Goal: Task Accomplishment & Management: Use online tool/utility

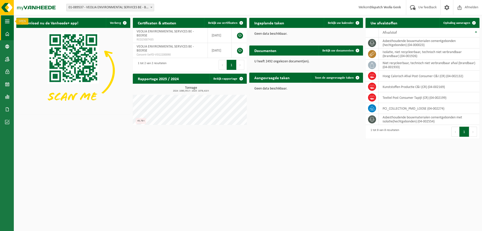
click at [9, 20] on span "button" at bounding box center [7, 21] width 5 height 13
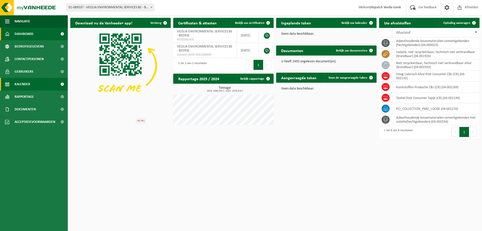
click at [32, 86] on link "Kalender" at bounding box center [34, 84] width 68 height 13
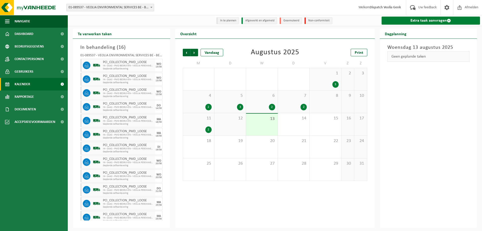
click at [439, 17] on link "Extra taak aanvragen" at bounding box center [431, 21] width 99 height 8
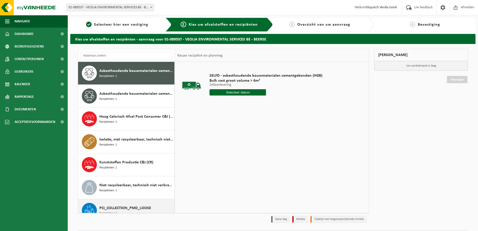
click at [142, 206] on span "PCI_COLLECTION_PMD_LOOSE" at bounding box center [125, 208] width 52 height 6
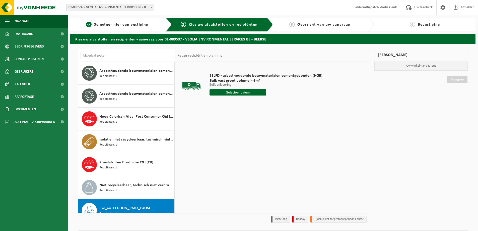
scroll to position [32, 0]
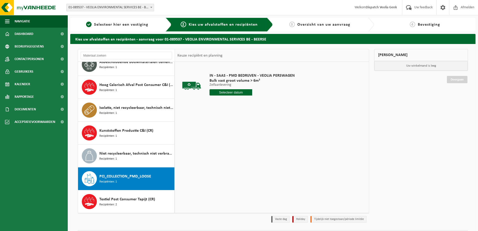
click at [231, 93] on input "text" at bounding box center [231, 92] width 43 height 6
click at [241, 138] on div "14" at bounding box center [241, 137] width 9 height 8
type input "Van 2025-08-14"
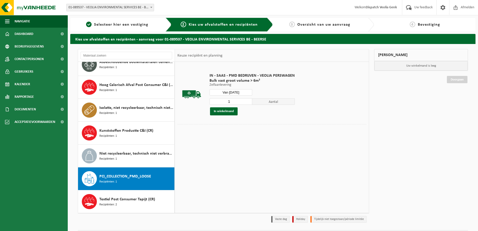
click at [233, 103] on input "1" at bounding box center [231, 101] width 43 height 7
click at [232, 112] on button "In winkelmand" at bounding box center [224, 111] width 28 height 8
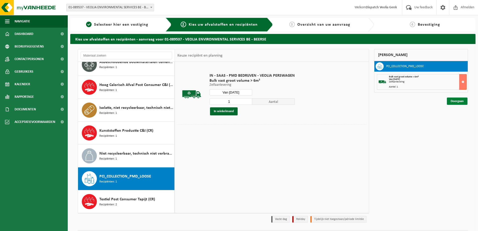
click at [450, 100] on link "Doorgaan" at bounding box center [457, 100] width 21 height 7
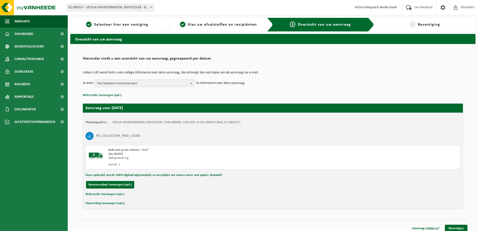
click at [184, 83] on span "Kies bestaand contactpersoon" at bounding box center [142, 84] width 91 height 8
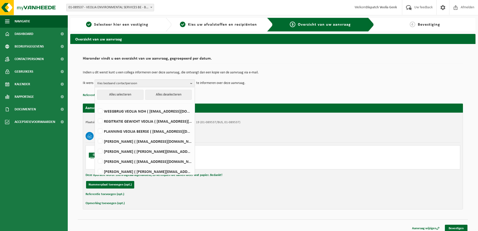
scroll to position [163, 0]
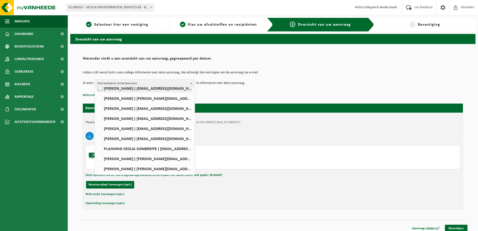
click at [125, 90] on label "Ilse Tielen ( be.ves.uc.belgium.all@veolia.com )" at bounding box center [144, 88] width 95 height 8
click at [96, 82] on input "Ilse Tielen ( be.ves.uc.belgium.all@veolia.com )" at bounding box center [96, 82] width 0 height 0
checkbox input "true"
click at [252, 132] on div "PCI_COLLECTION_PMD_LOOSE" at bounding box center [273, 135] width 375 height 13
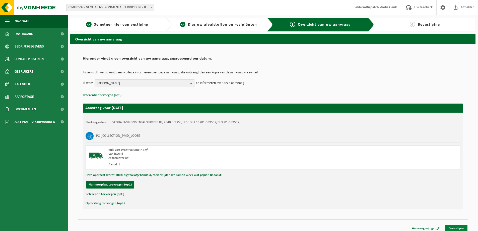
click at [454, 225] on link "Bevestigen" at bounding box center [456, 227] width 23 height 7
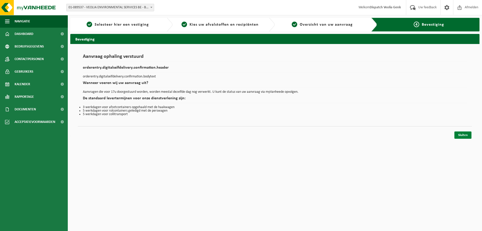
click at [464, 133] on link "Sluiten" at bounding box center [462, 134] width 17 height 7
